Goal: Task Accomplishment & Management: Manage account settings

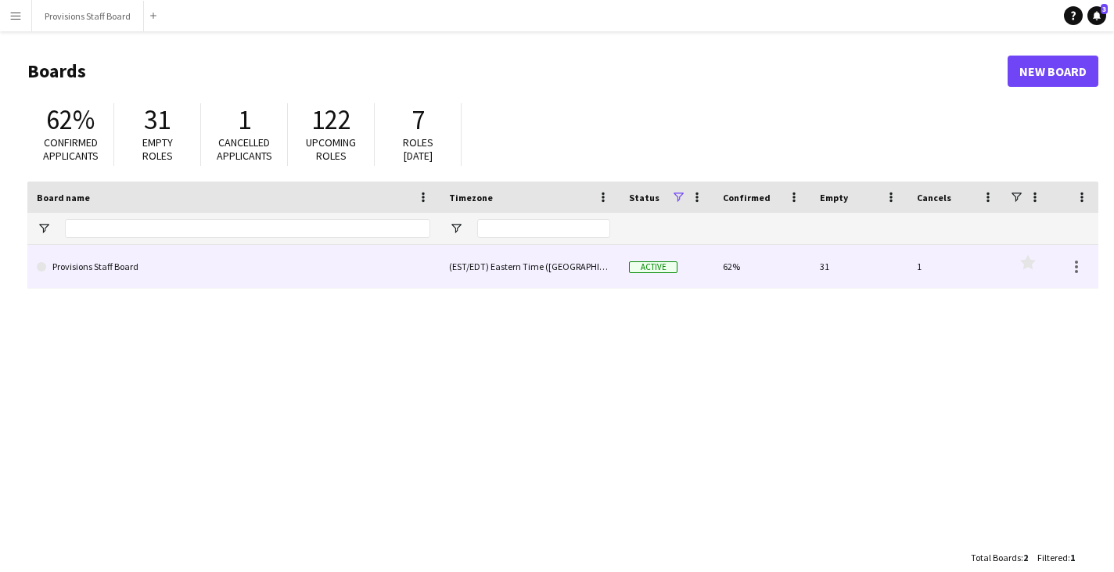
click at [218, 266] on link "Provisions Staff Board" at bounding box center [234, 267] width 394 height 44
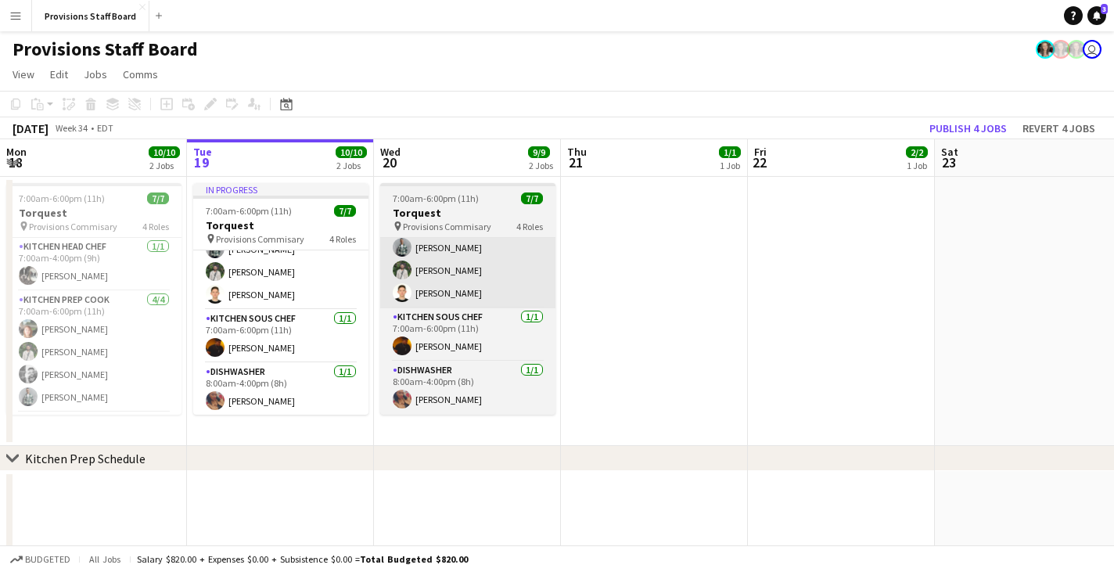
scroll to position [117, 0]
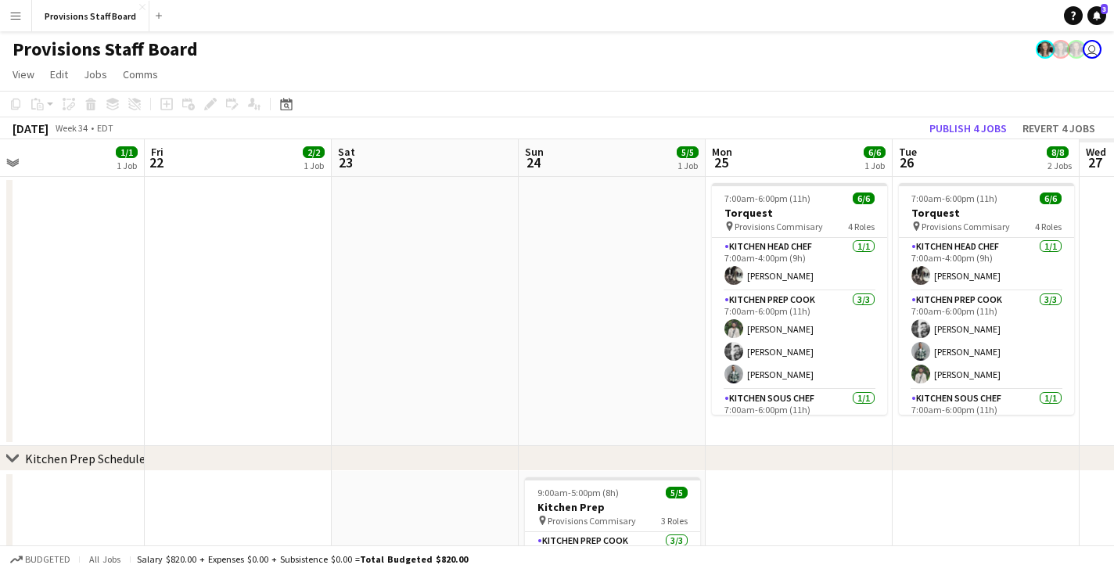
drag, startPoint x: 968, startPoint y: 158, endPoint x: 335, endPoint y: 176, distance: 633.2
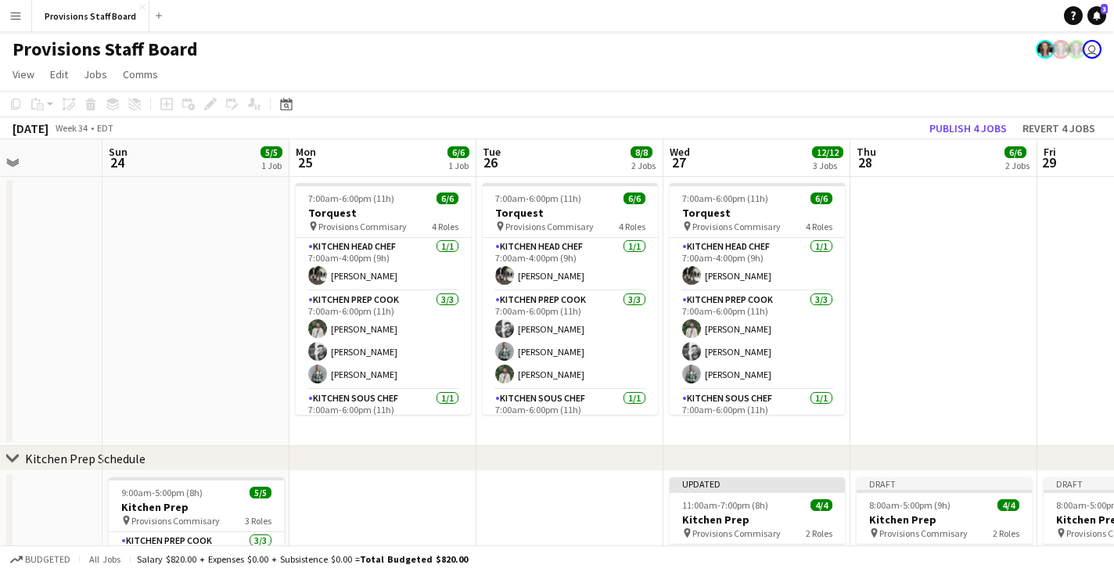
scroll to position [0, 550]
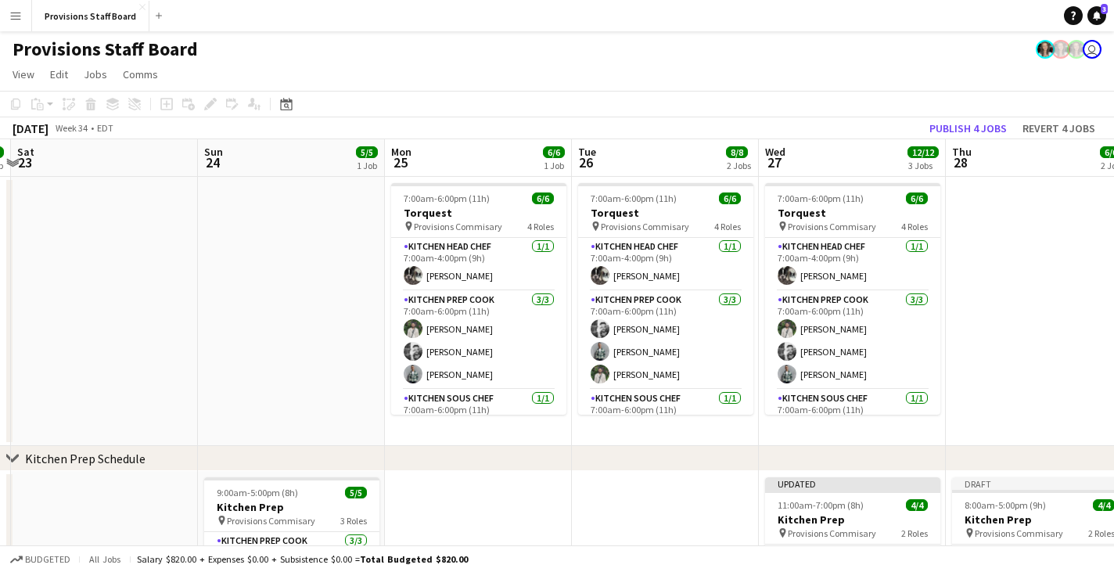
drag, startPoint x: 945, startPoint y: 146, endPoint x: 480, endPoint y: 184, distance: 467.1
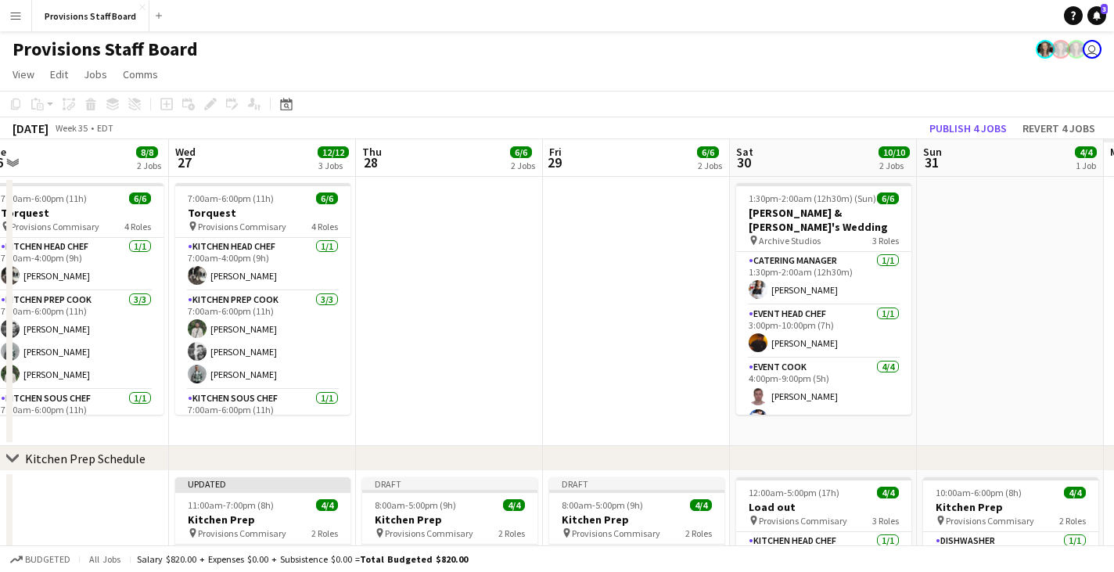
drag, startPoint x: 1019, startPoint y: 155, endPoint x: 423, endPoint y: 206, distance: 597.6
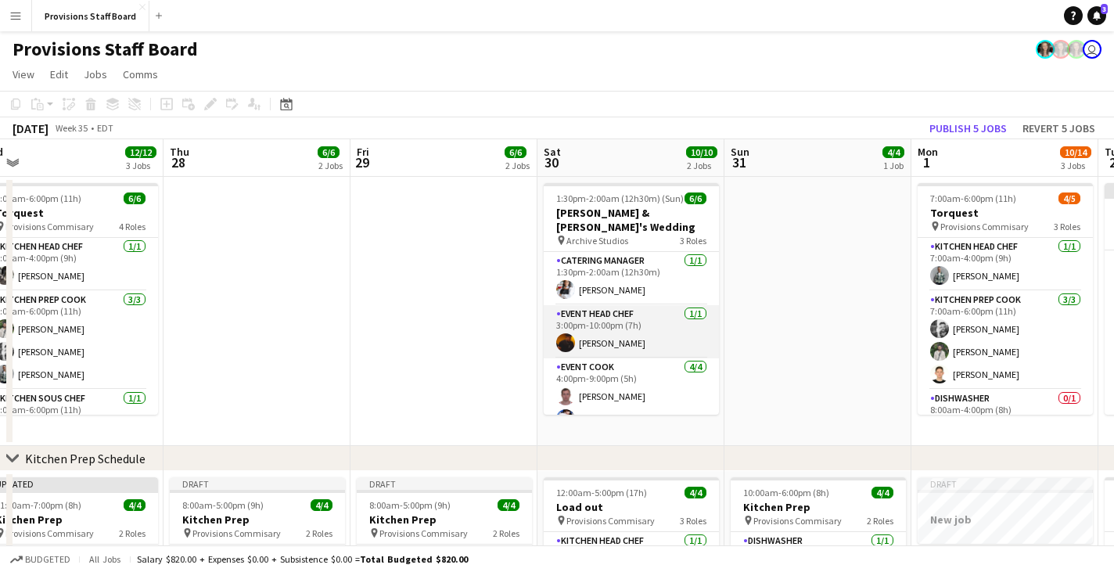
scroll to position [51, 0]
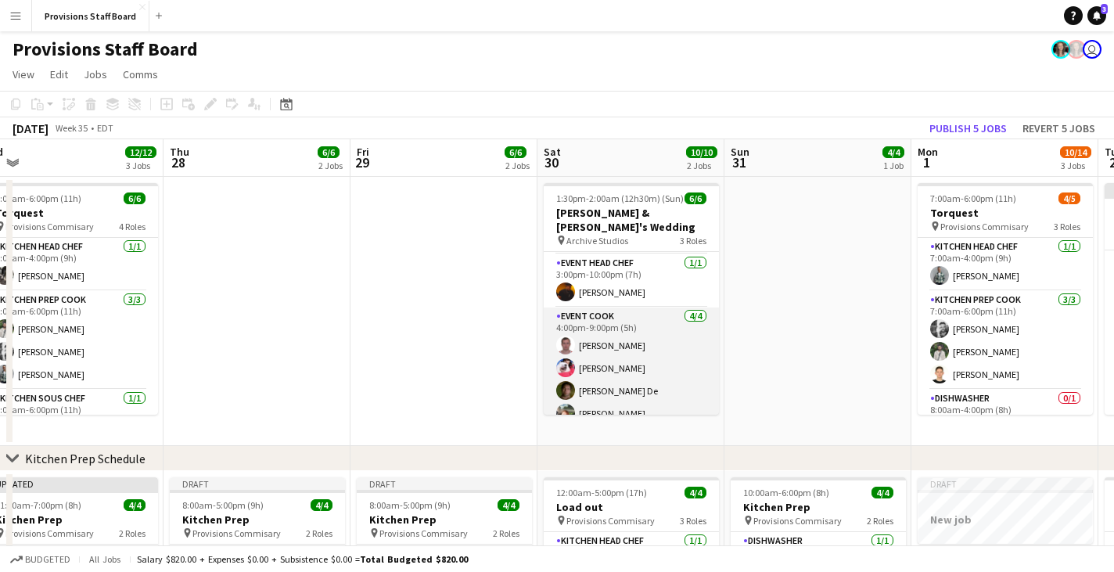
click at [640, 309] on app-card-role "Event Cook [DATE] 4:00pm-9:00pm (5h) Yevhenii [PERSON_NAME] [PERSON_NAME] De [P…" at bounding box center [631, 367] width 175 height 121
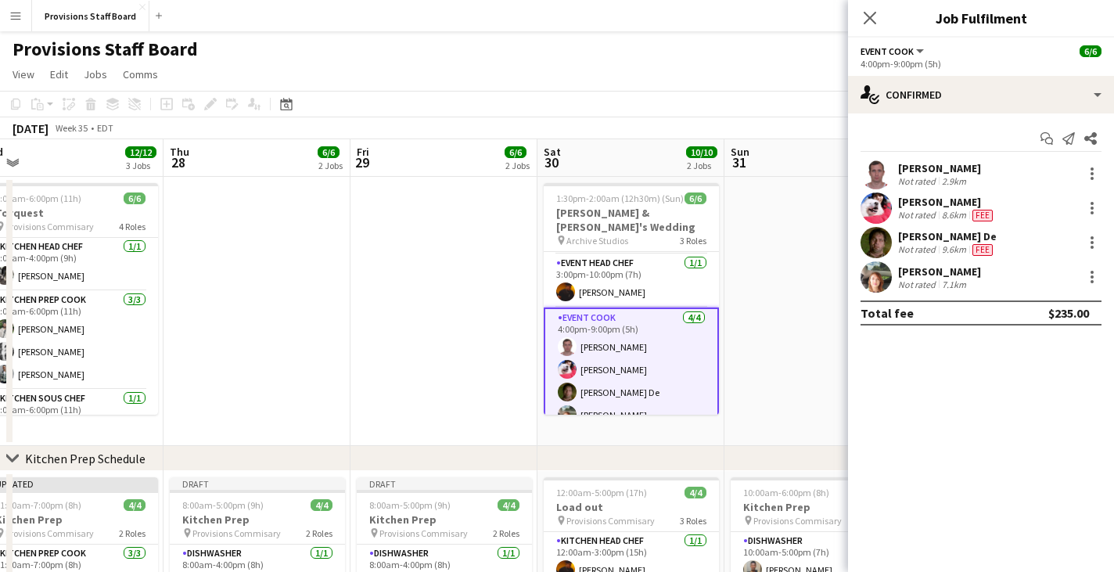
click at [919, 58] on div "4:00pm-9:00pm (5h)" at bounding box center [981, 64] width 241 height 12
click at [918, 49] on button "Event Cook" at bounding box center [894, 51] width 66 height 12
click at [899, 103] on li "Event Cook" at bounding box center [913, 105] width 78 height 14
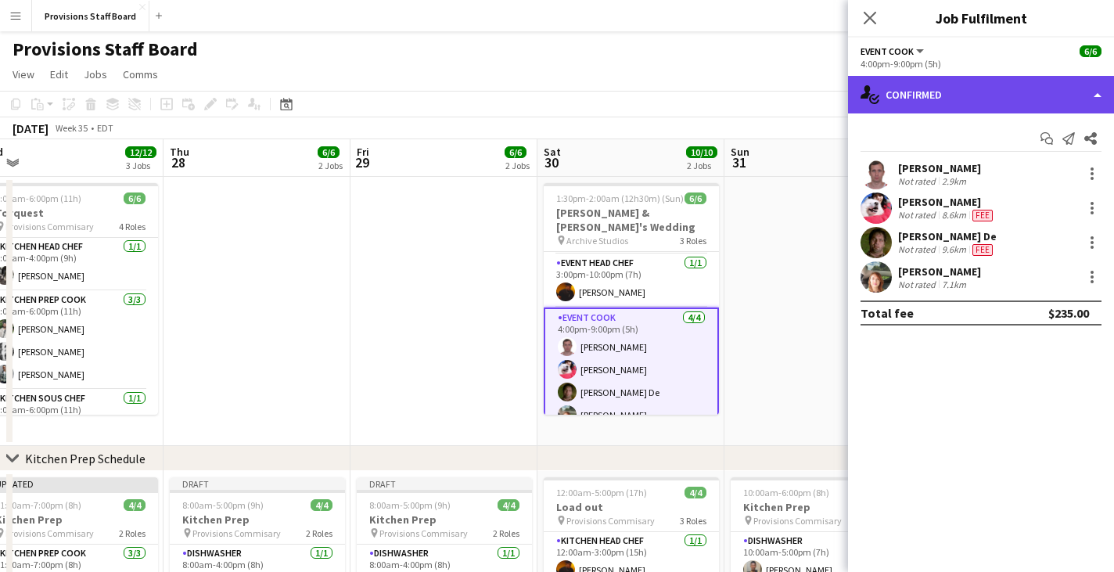
click at [1081, 99] on div "single-neutral-actions-check-2 Confirmed" at bounding box center [981, 95] width 266 height 38
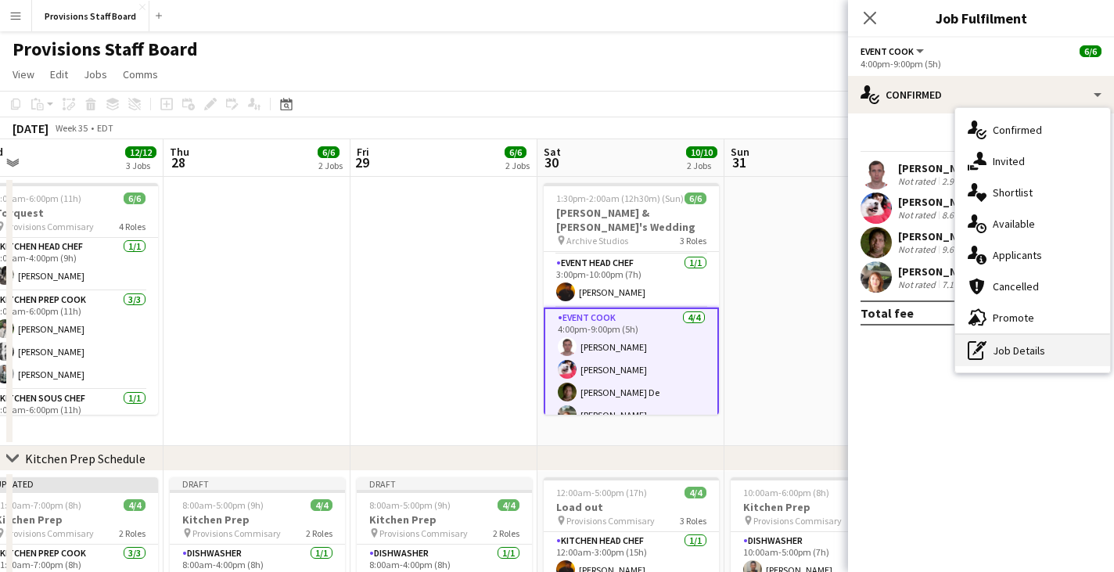
click at [1033, 354] on div "pen-write Job Details" at bounding box center [1032, 350] width 155 height 31
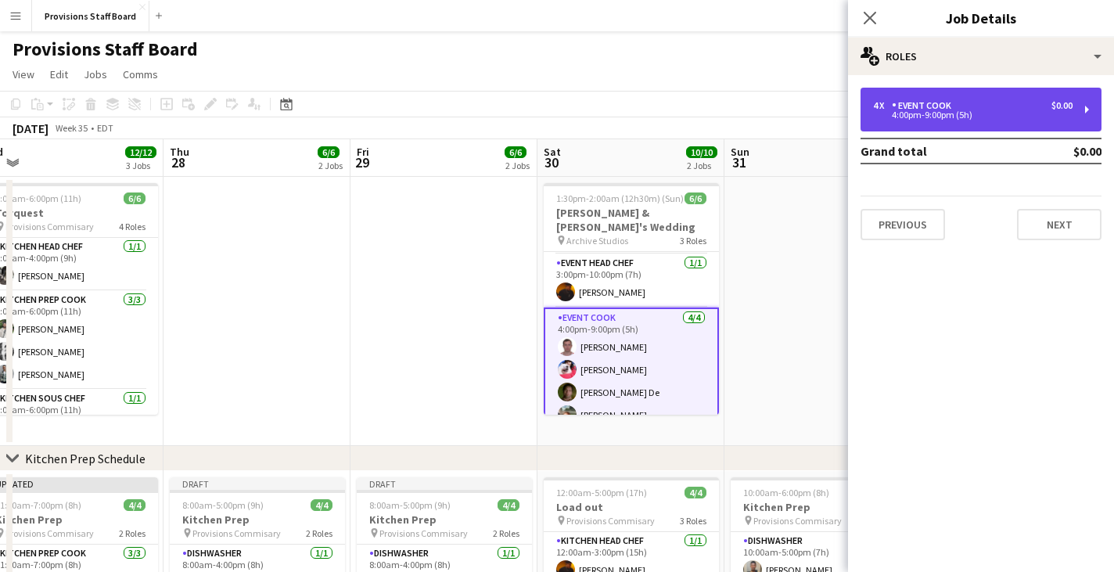
click at [939, 107] on div "Event Cook" at bounding box center [925, 105] width 66 height 11
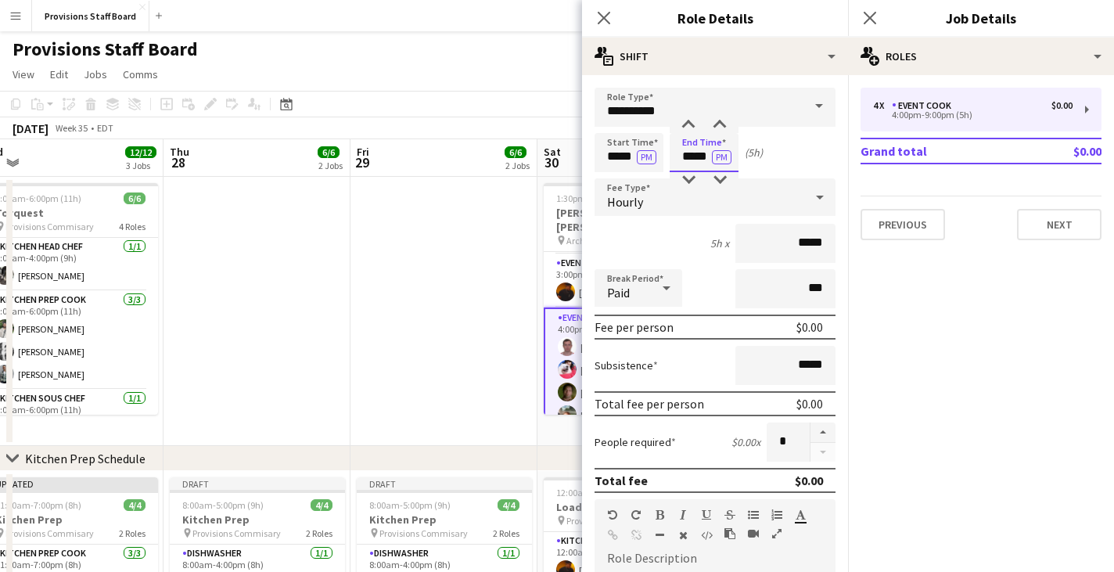
click at [687, 157] on input "*****" at bounding box center [704, 152] width 69 height 39
drag, startPoint x: 694, startPoint y: 156, endPoint x: 674, endPoint y: 158, distance: 20.5
click at [674, 158] on input "*****" at bounding box center [704, 152] width 69 height 39
type input "*****"
click at [963, 326] on mat-expansion-panel "pencil3 General details 4 x Event Cook $0.00 4:00pm-9:00pm (5h) Grand total $0.…" at bounding box center [981, 323] width 266 height 497
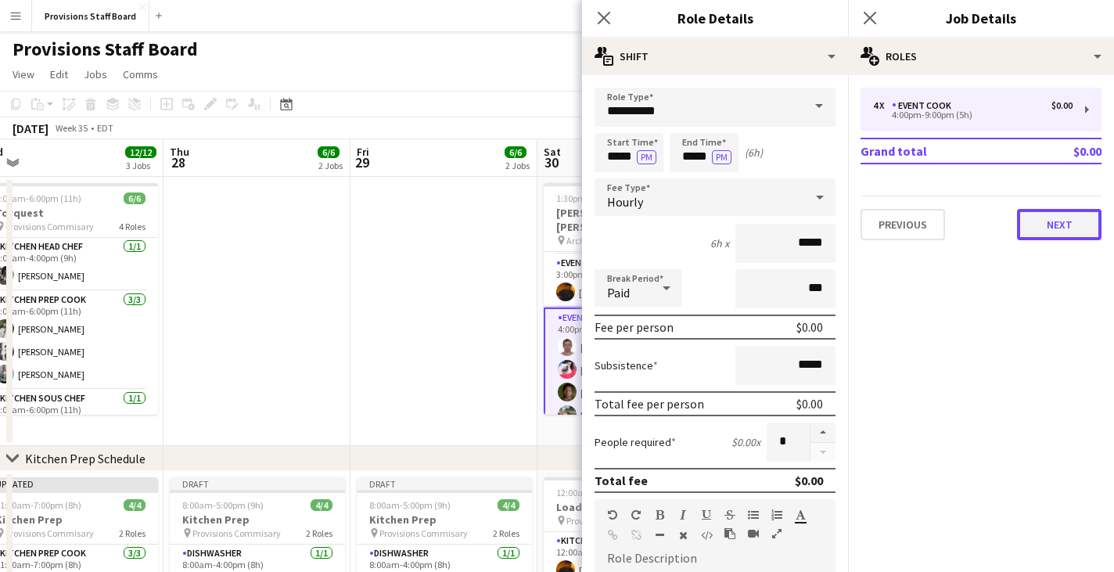
click at [1057, 228] on button "Next" at bounding box center [1059, 224] width 84 height 31
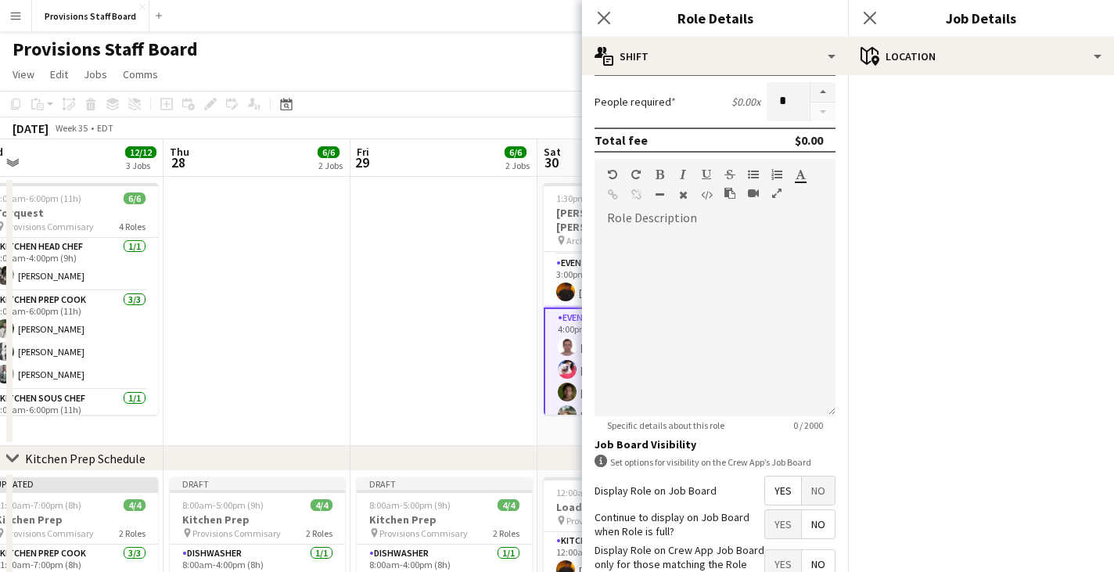
scroll to position [442, 0]
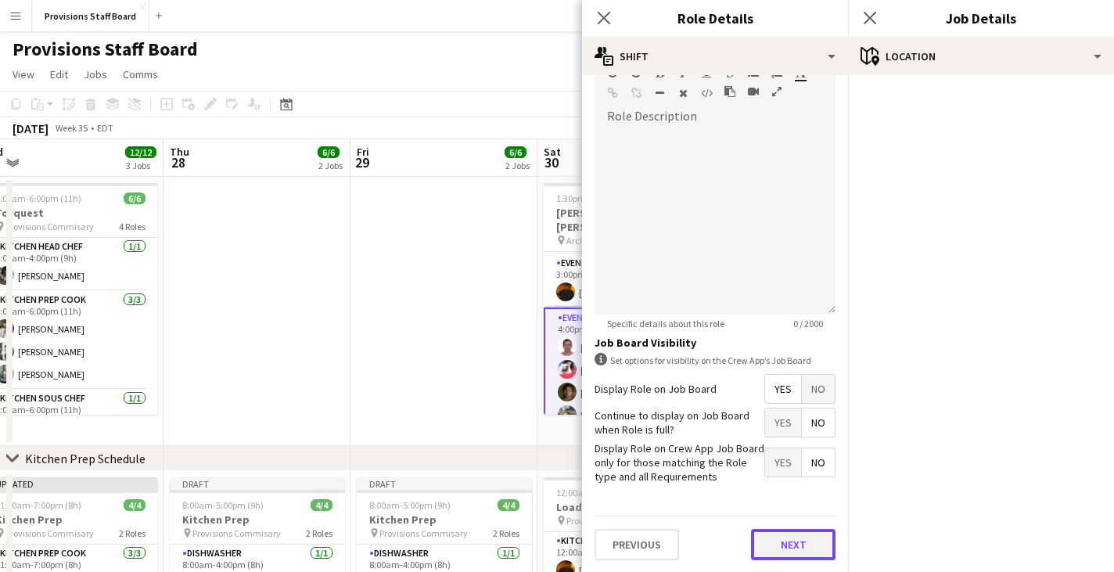
click at [776, 533] on button "Next" at bounding box center [793, 544] width 84 height 31
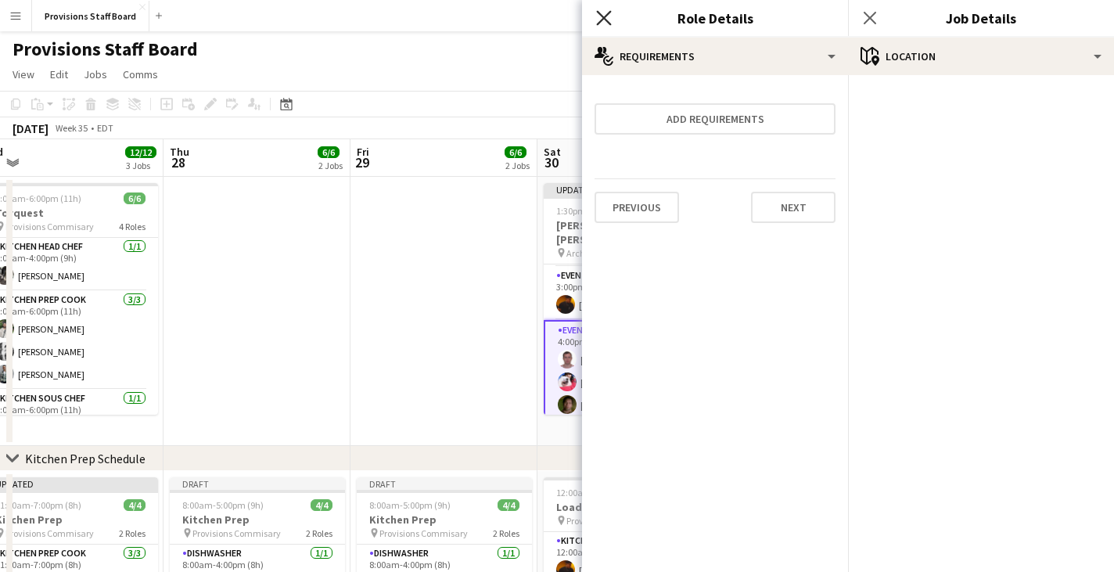
click at [603, 19] on icon at bounding box center [603, 17] width 15 height 15
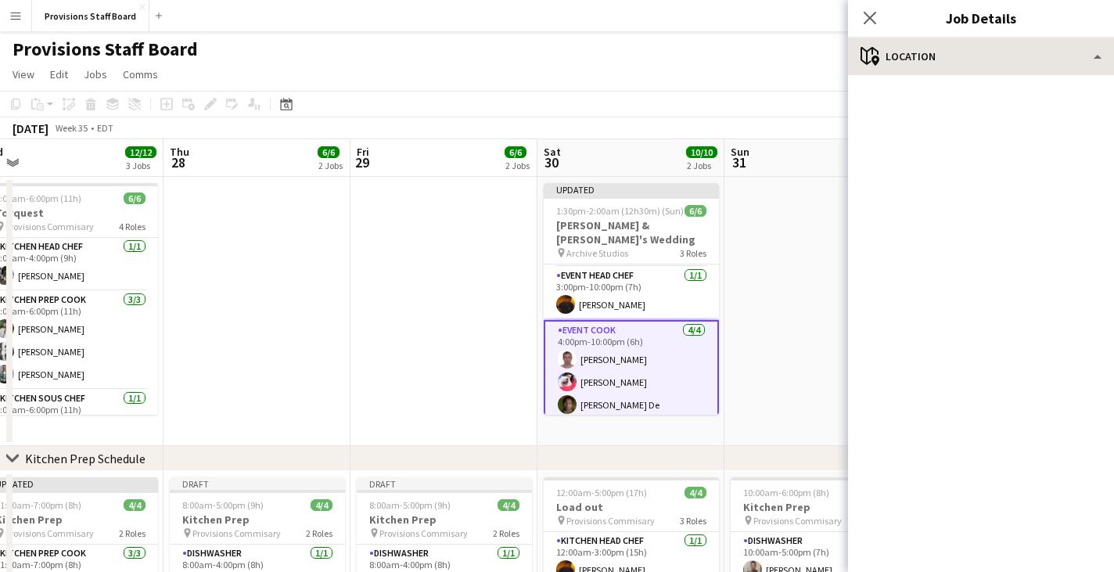
scroll to position [78, 0]
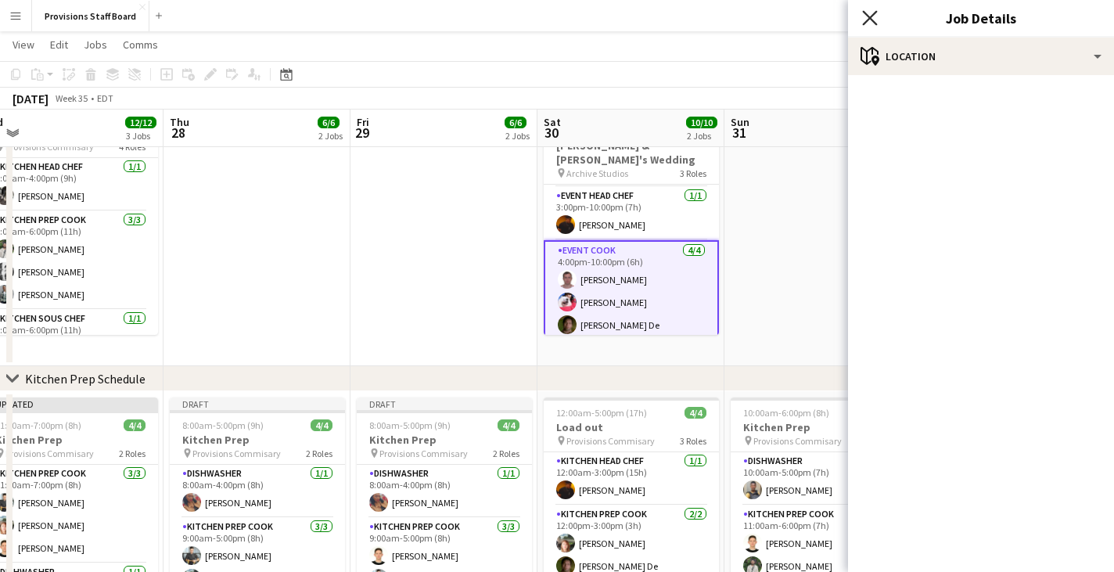
click at [872, 20] on icon at bounding box center [869, 17] width 15 height 15
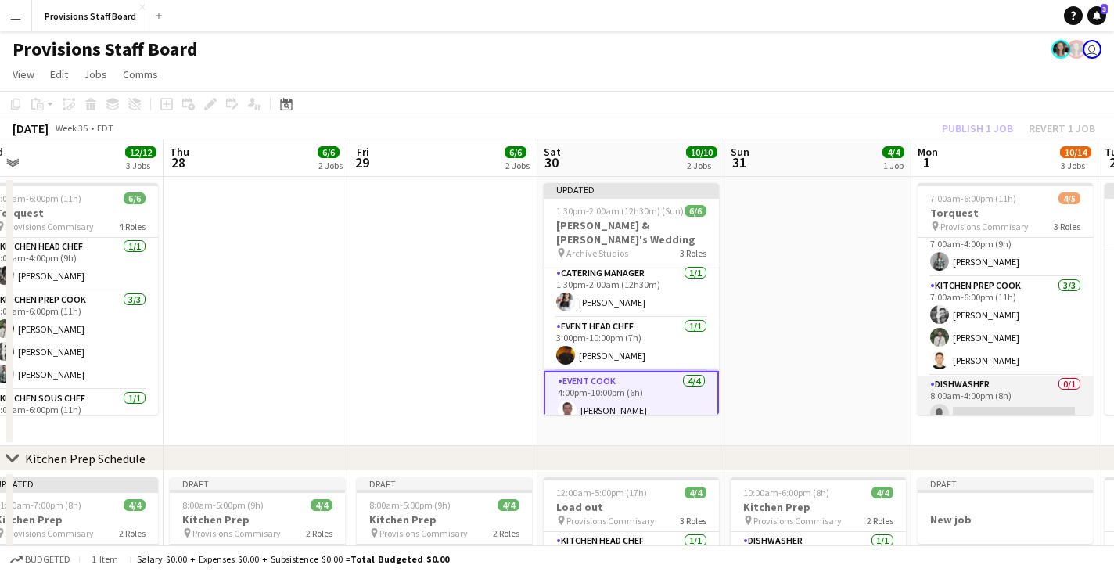
scroll to position [0, 0]
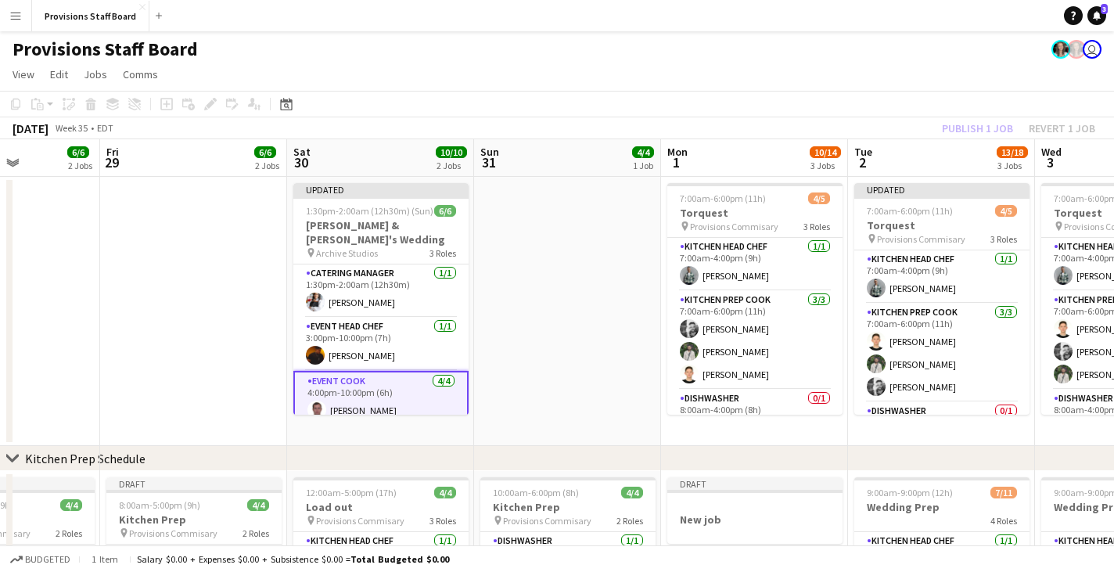
drag, startPoint x: 975, startPoint y: 168, endPoint x: 757, endPoint y: 192, distance: 219.6
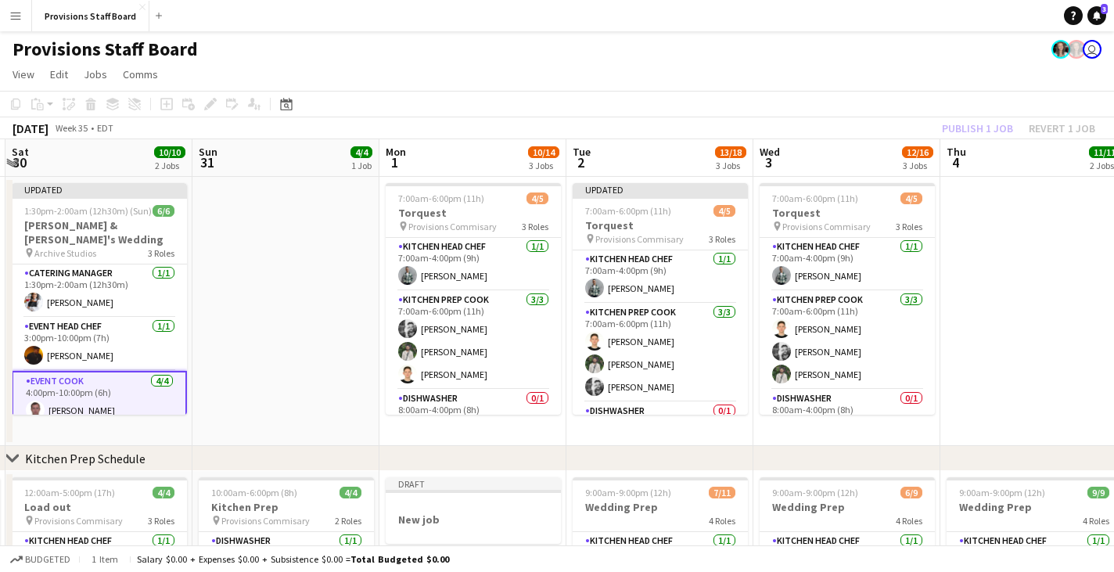
drag, startPoint x: 901, startPoint y: 155, endPoint x: 433, endPoint y: 188, distance: 469.8
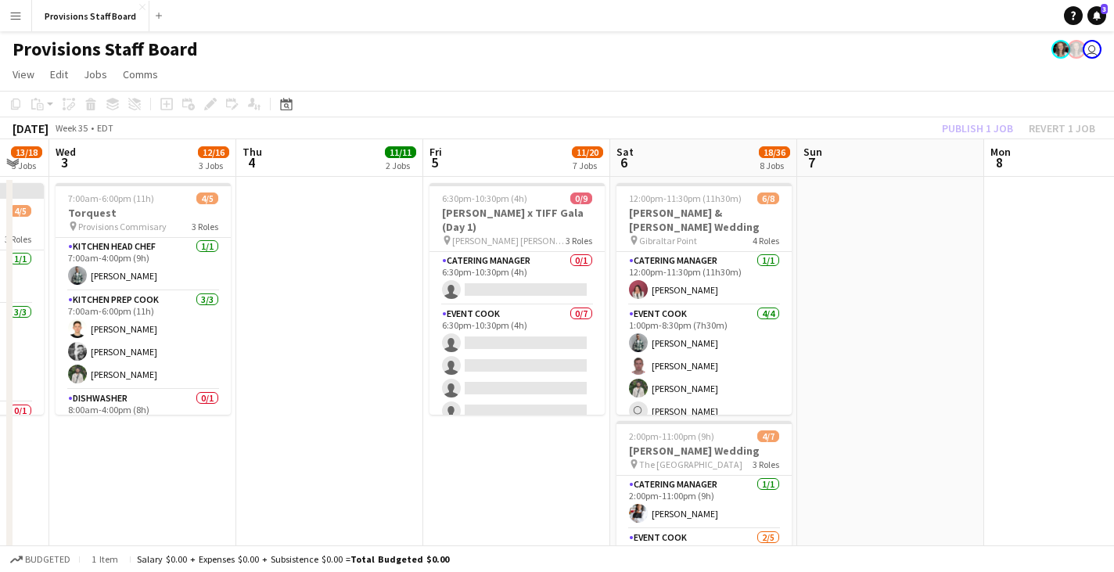
scroll to position [0, 516]
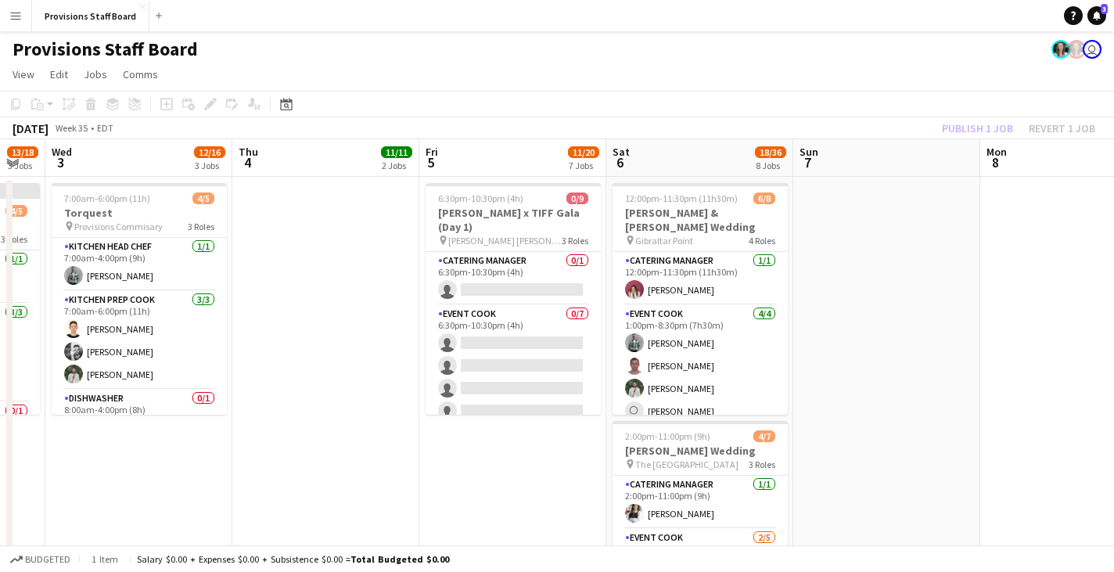
drag, startPoint x: 976, startPoint y: 167, endPoint x: 484, endPoint y: 189, distance: 491.9
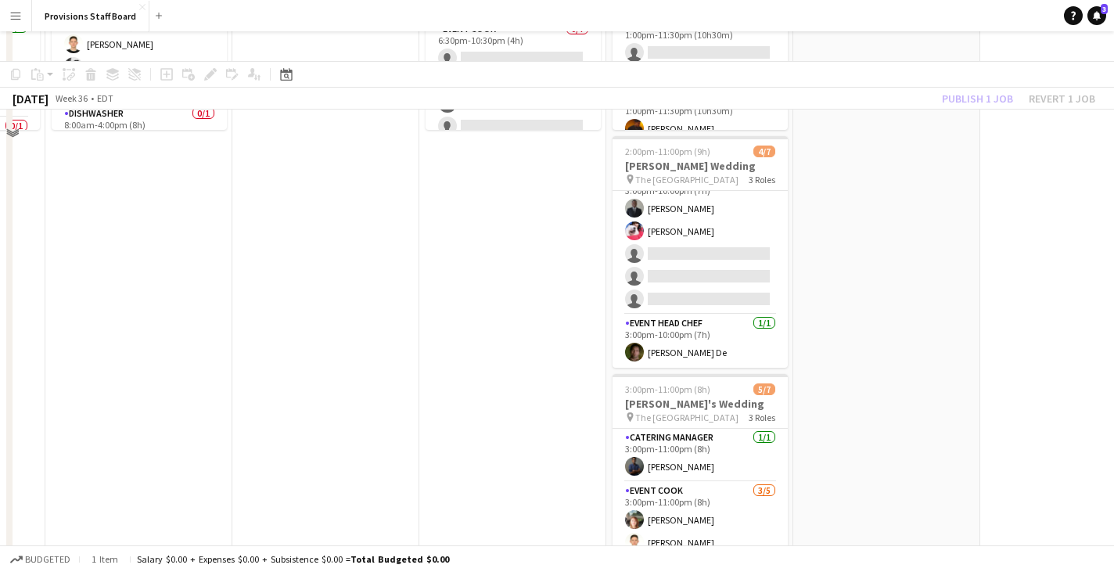
scroll to position [0, 0]
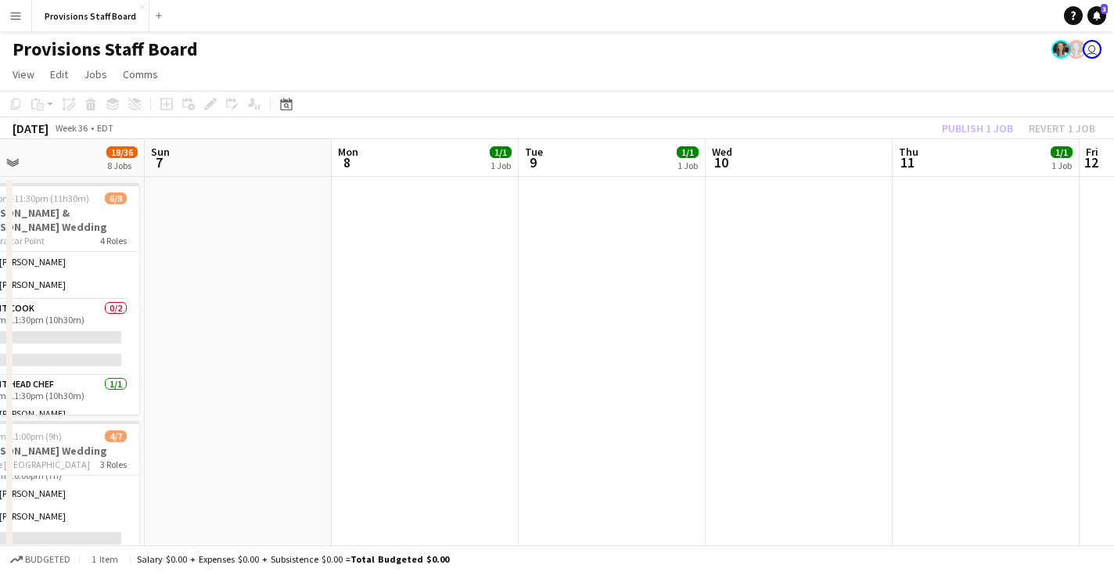
drag, startPoint x: 961, startPoint y: 164, endPoint x: 415, endPoint y: 176, distance: 545.5
